Goal: Task Accomplishment & Management: Manage account settings

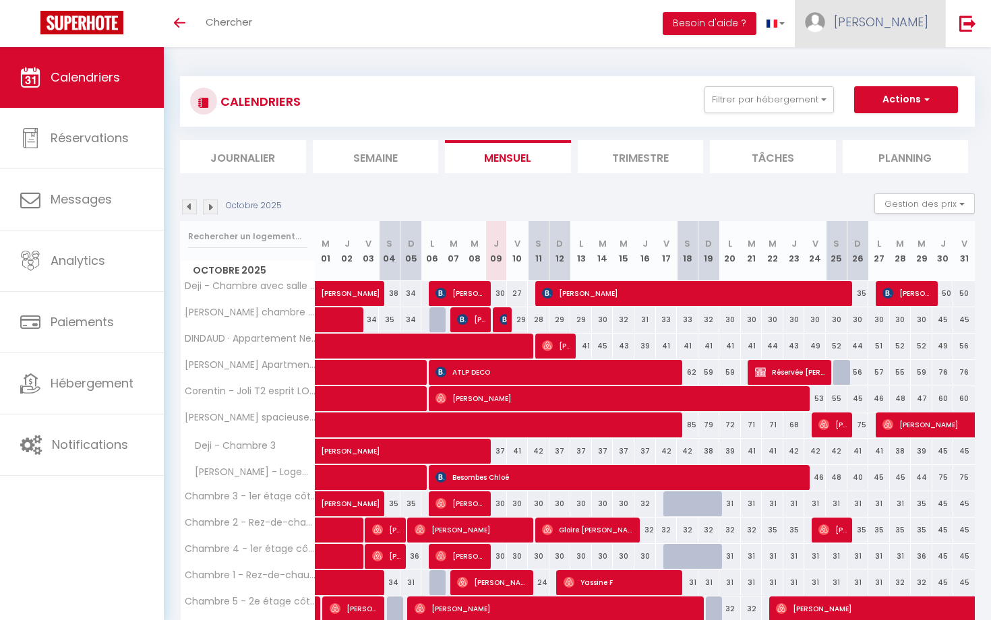
click at [908, 20] on span "[PERSON_NAME]" at bounding box center [881, 21] width 94 height 17
click at [904, 34] on link "[PERSON_NAME]" at bounding box center [870, 23] width 150 height 47
click at [886, 74] on link "Paramètres" at bounding box center [892, 67] width 100 height 23
select select "28"
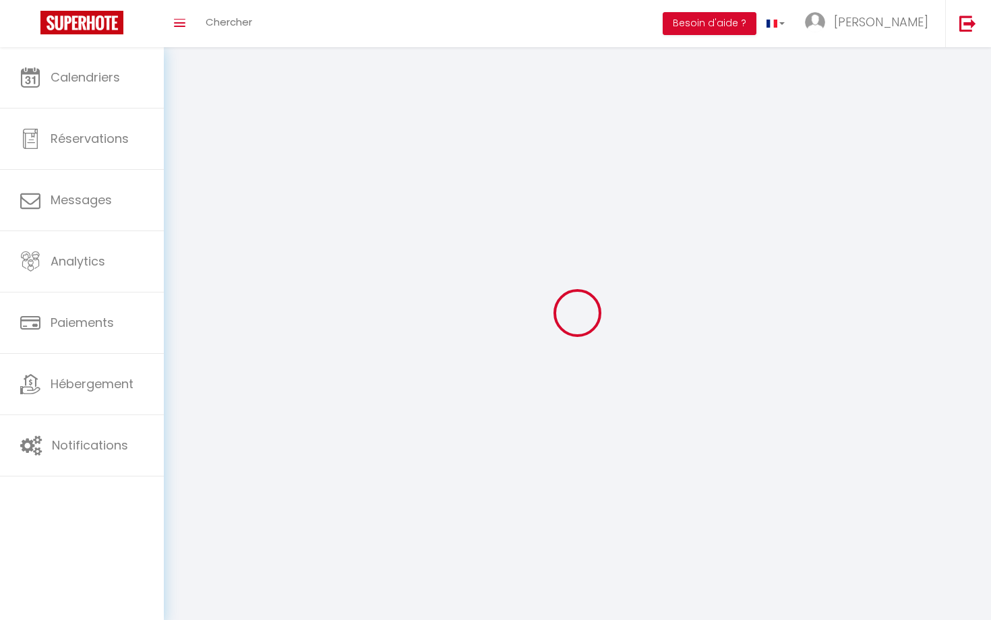
type input "C9QF8Jy8miS7RqXvEVrOc2tgN"
type input "geNw0twUWzGIIKlsT04nny7xW"
type input "[URL][DOMAIN_NAME]"
select select "fr"
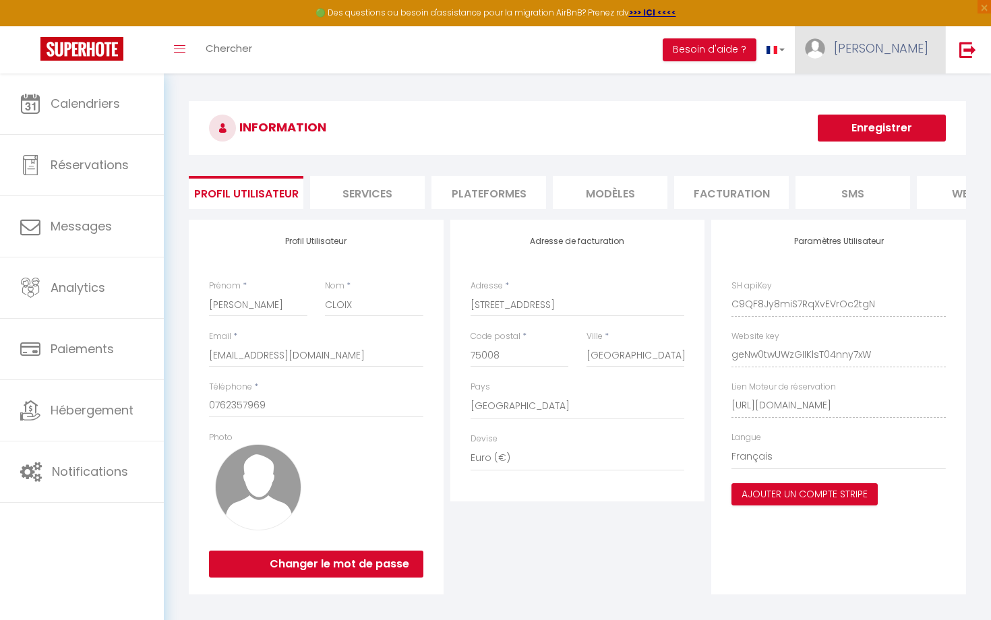
click at [928, 53] on span "[PERSON_NAME]" at bounding box center [881, 48] width 94 height 17
click at [876, 121] on link "Équipe" at bounding box center [892, 118] width 100 height 23
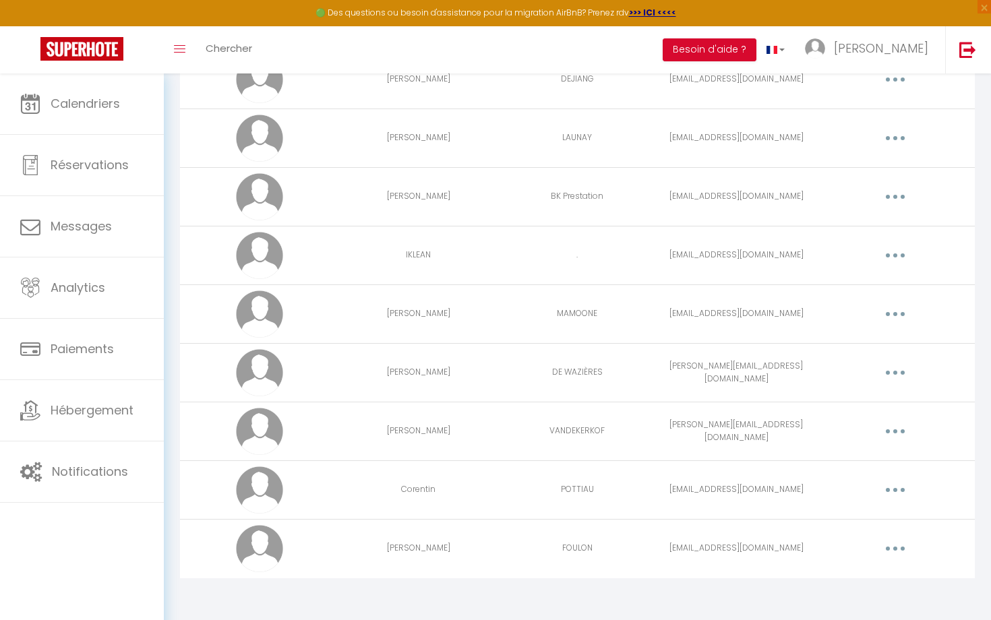
scroll to position [548, 0]
click at [894, 192] on button "button" at bounding box center [896, 196] width 38 height 22
click at [864, 219] on link "Editer" at bounding box center [861, 226] width 100 height 23
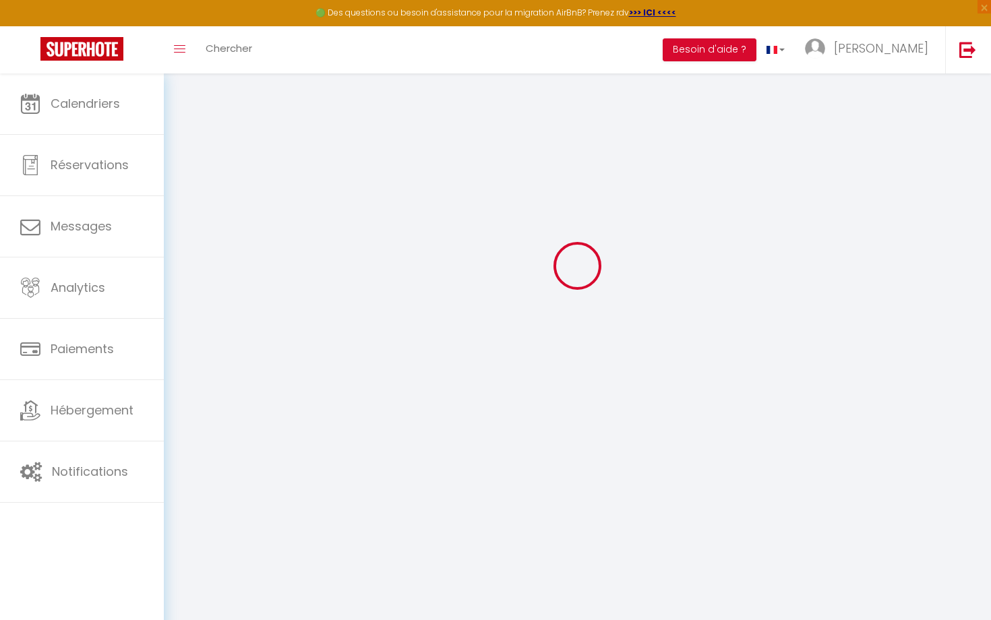
type input "[PERSON_NAME]"
type input "BK Prestation"
type input "[EMAIL_ADDRESS][DOMAIN_NAME]"
type textarea "[URL][DOMAIN_NAME]"
checkbox input "false"
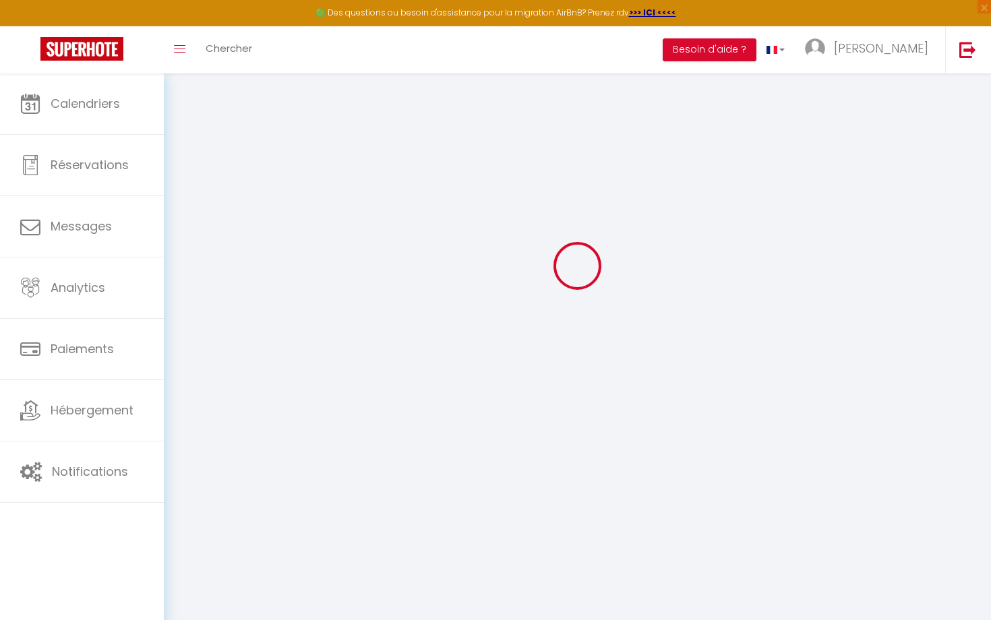
checkbox input "false"
checkbox input "true"
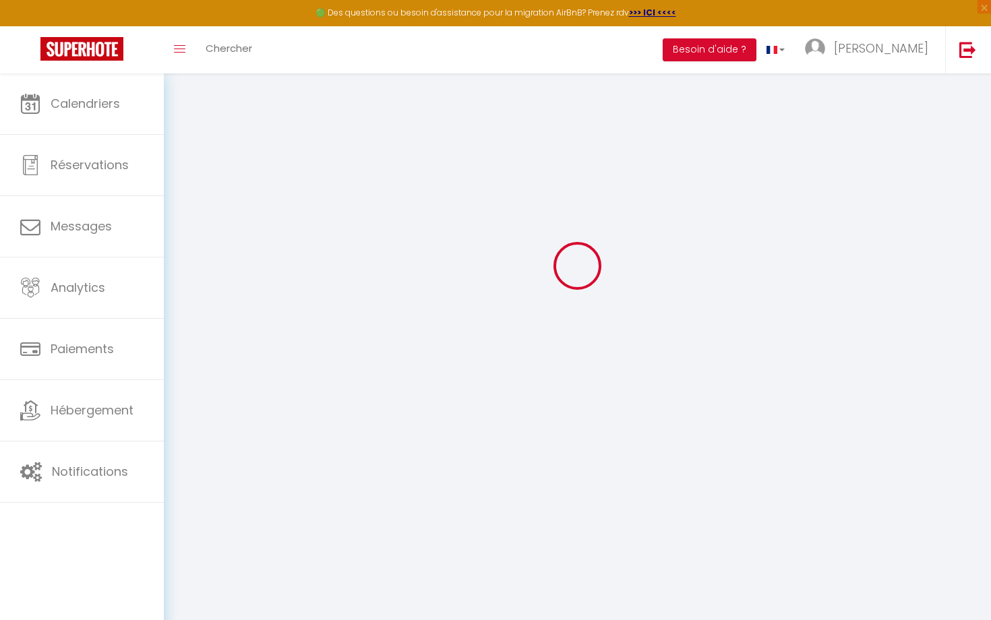
checkbox input "true"
checkbox input "false"
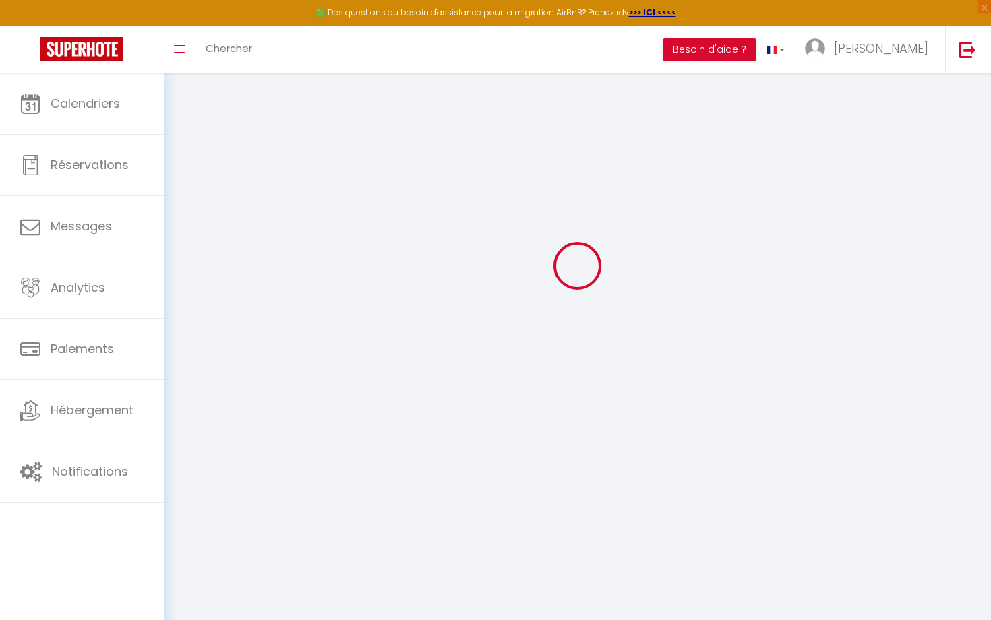
checkbox input "false"
checkbox input "true"
checkbox input "false"
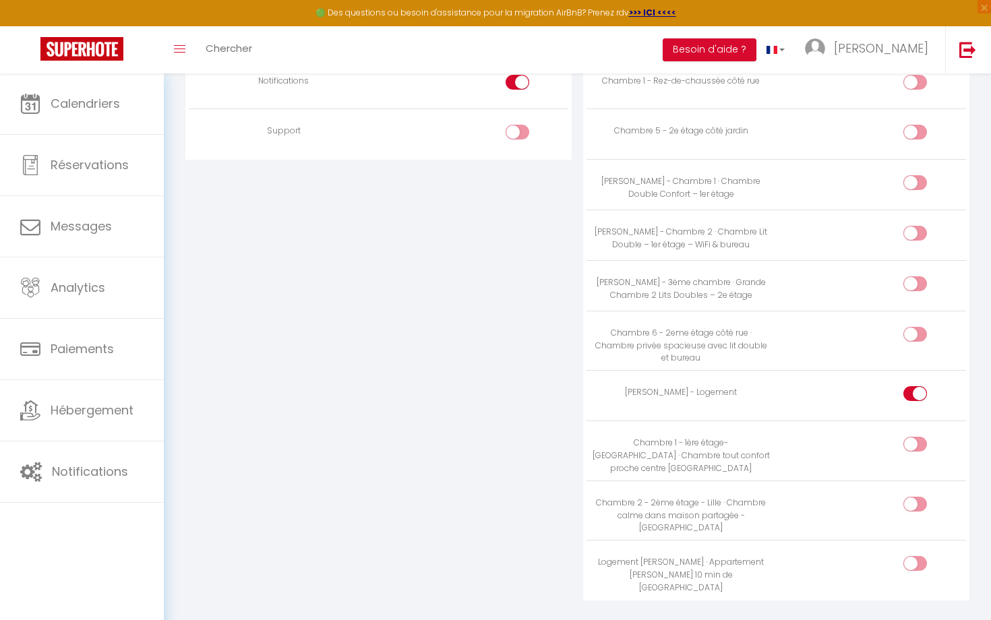
scroll to position [1332, 0]
click at [918, 556] on input "checkbox" at bounding box center [927, 566] width 24 height 20
checkbox input "true"
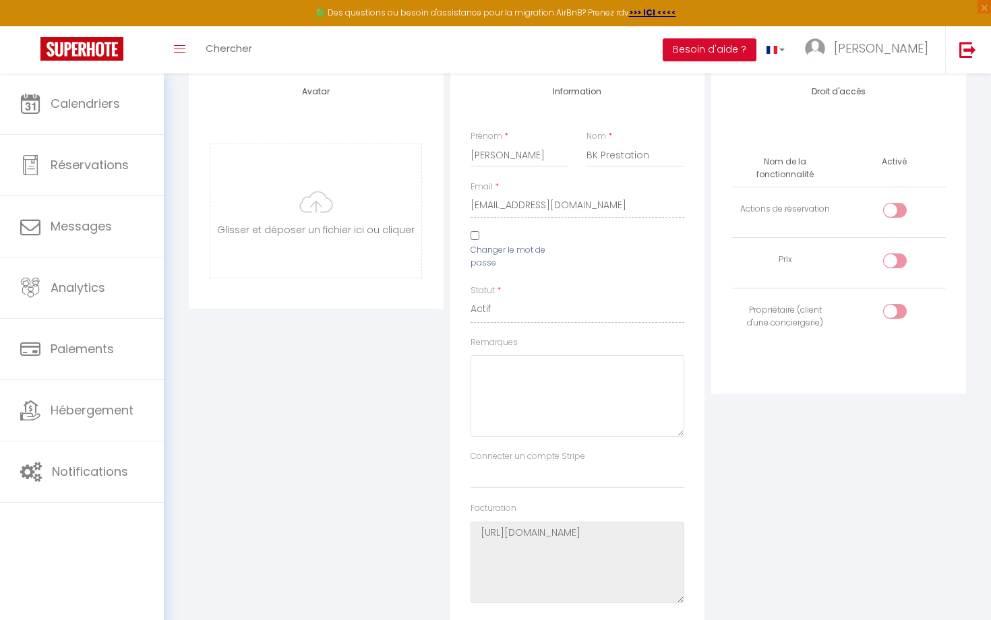
scroll to position [0, 0]
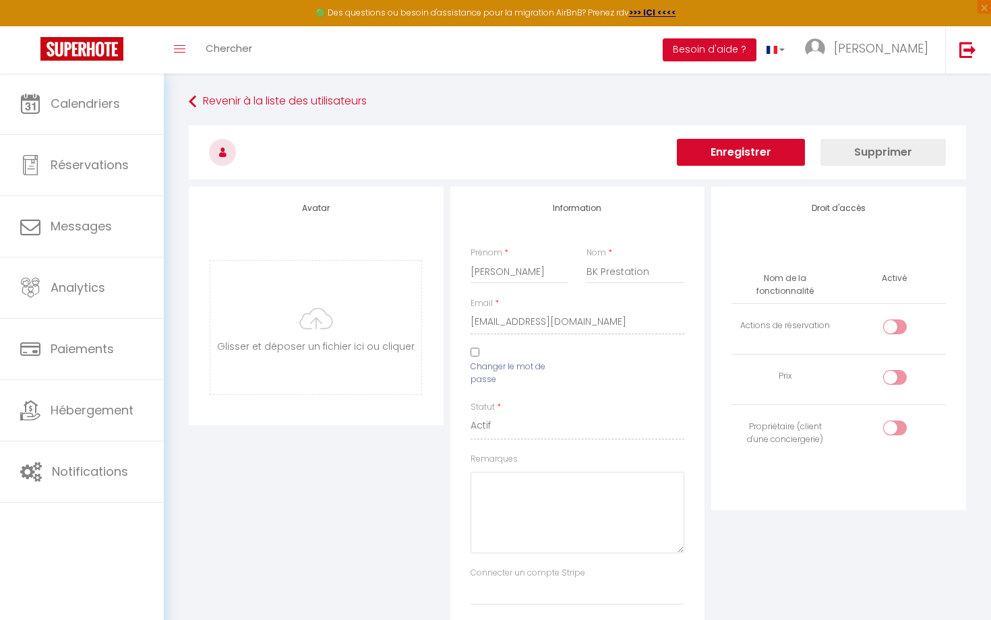
click at [792, 145] on button "Enregistrer" at bounding box center [741, 152] width 128 height 27
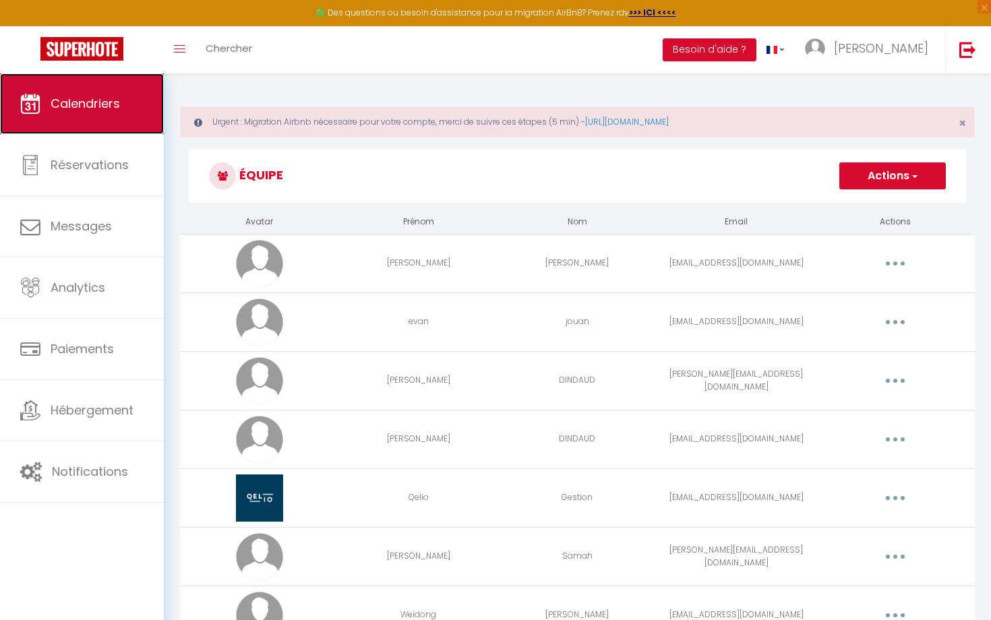
click at [115, 94] on link "Calendriers" at bounding box center [82, 104] width 164 height 61
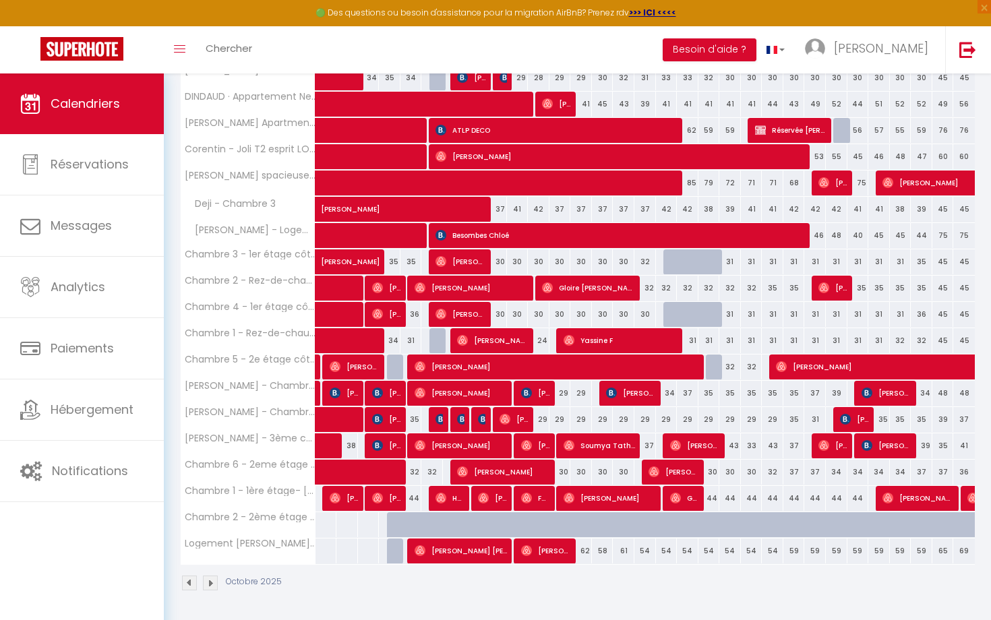
scroll to position [326, 0]
